Goal: Task Accomplishment & Management: Manage account settings

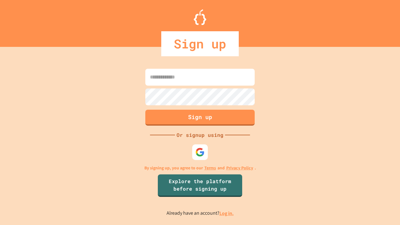
click at [227, 213] on link "Log in." at bounding box center [226, 213] width 14 height 7
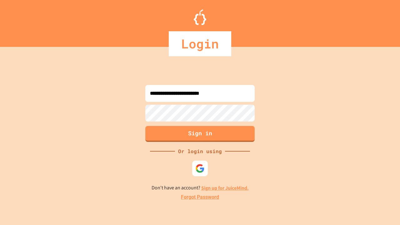
type input "**********"
